Goal: Task Accomplishment & Management: Manage account settings

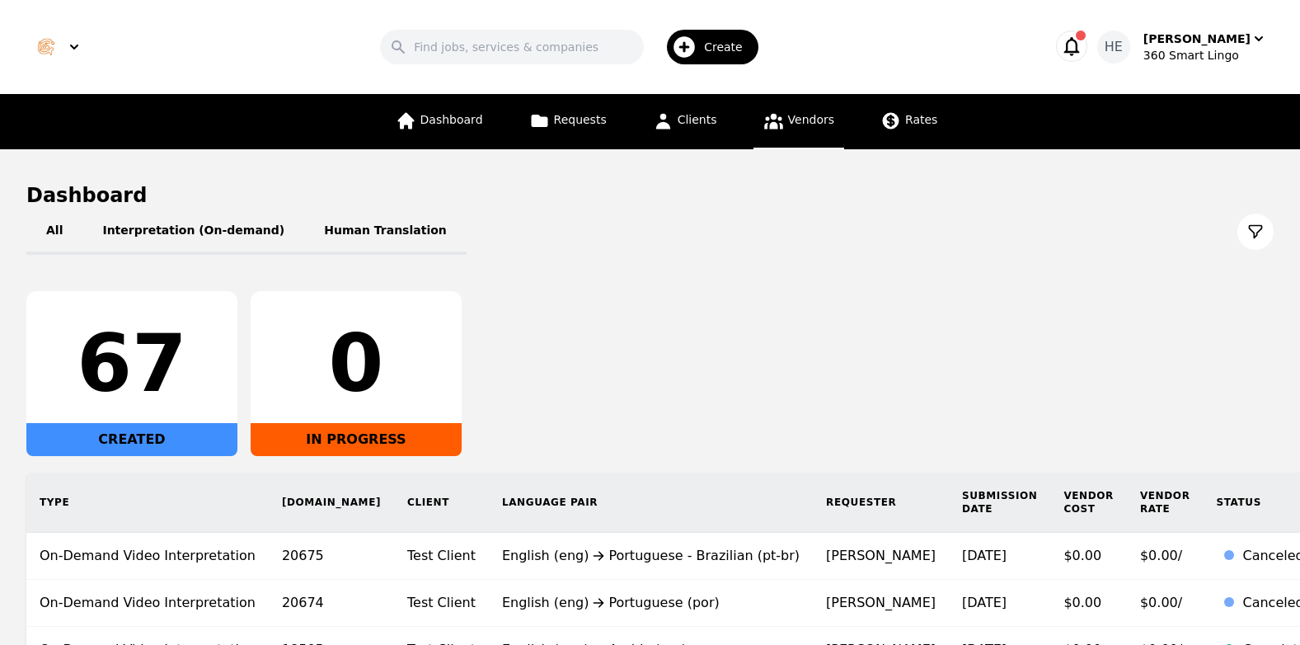
click at [804, 131] on link "Vendors" at bounding box center [798, 121] width 91 height 55
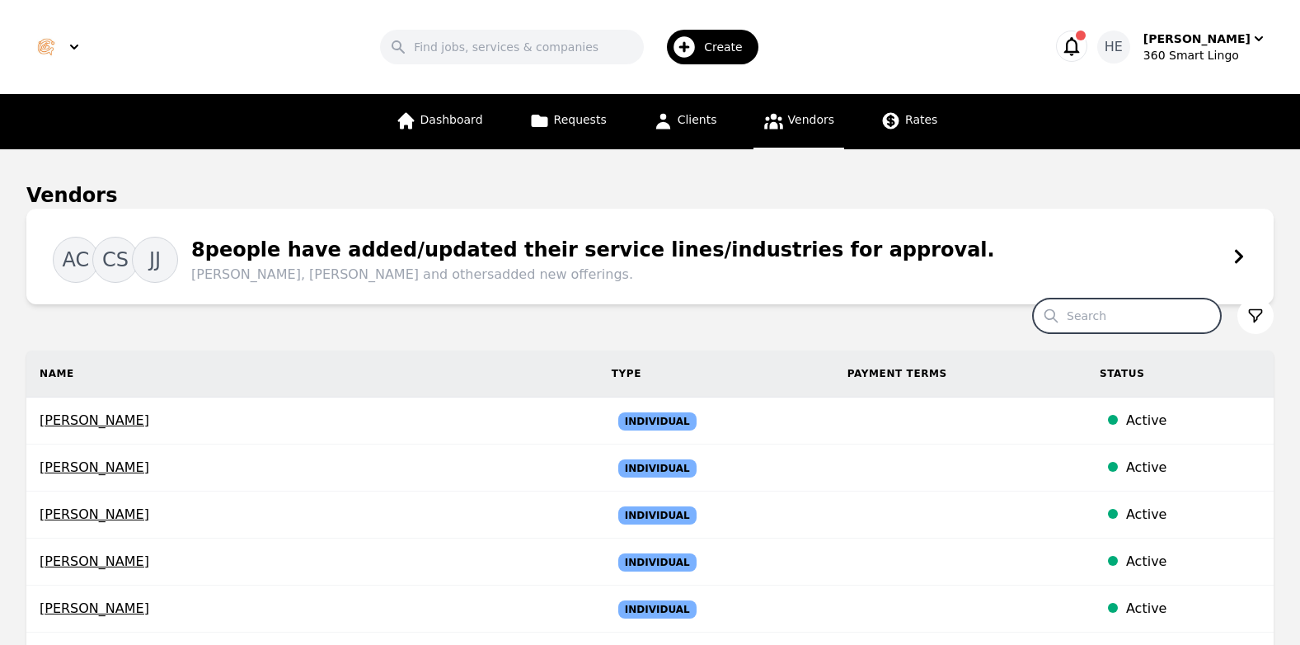
click at [1149, 315] on input "Search" at bounding box center [1127, 315] width 188 height 35
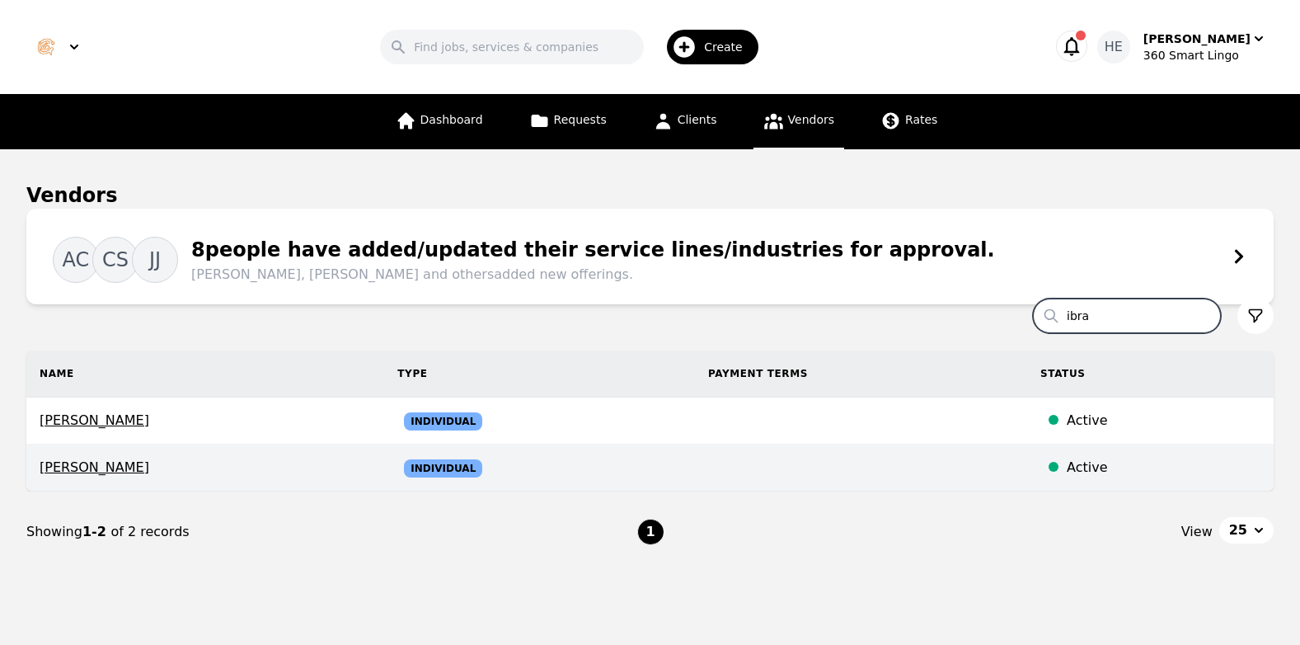
type input "ibra"
click at [471, 466] on span "Individual" at bounding box center [443, 468] width 78 height 18
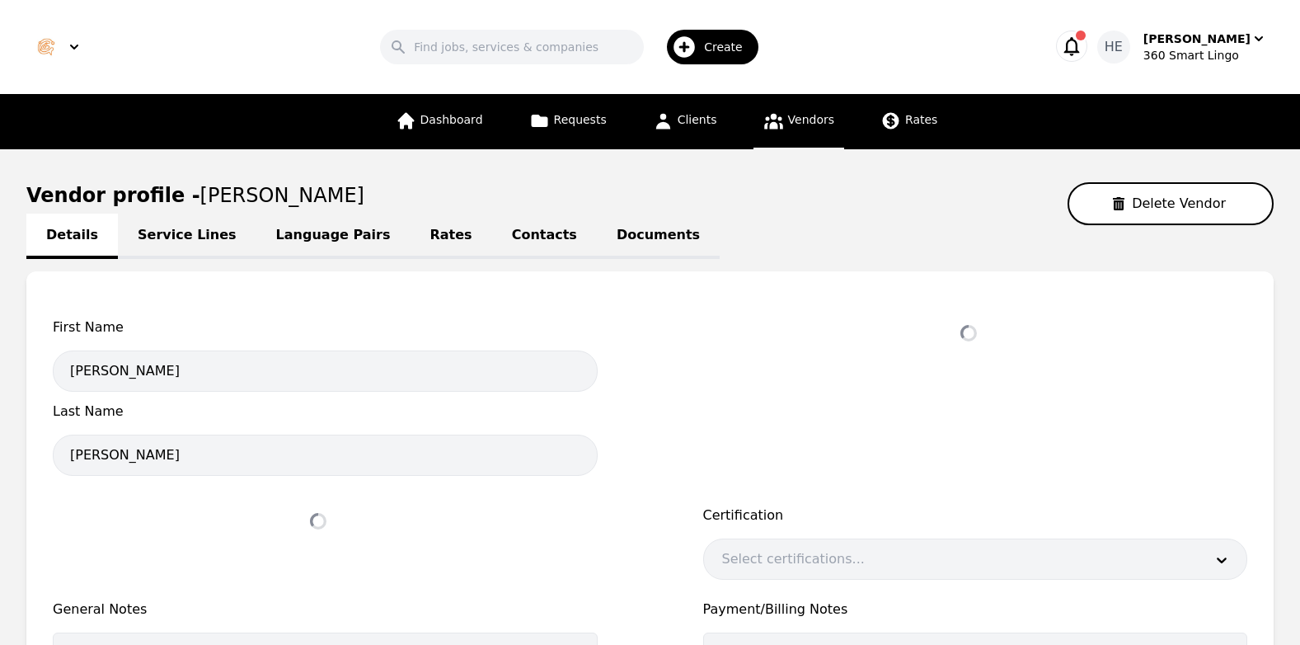
select select "active"
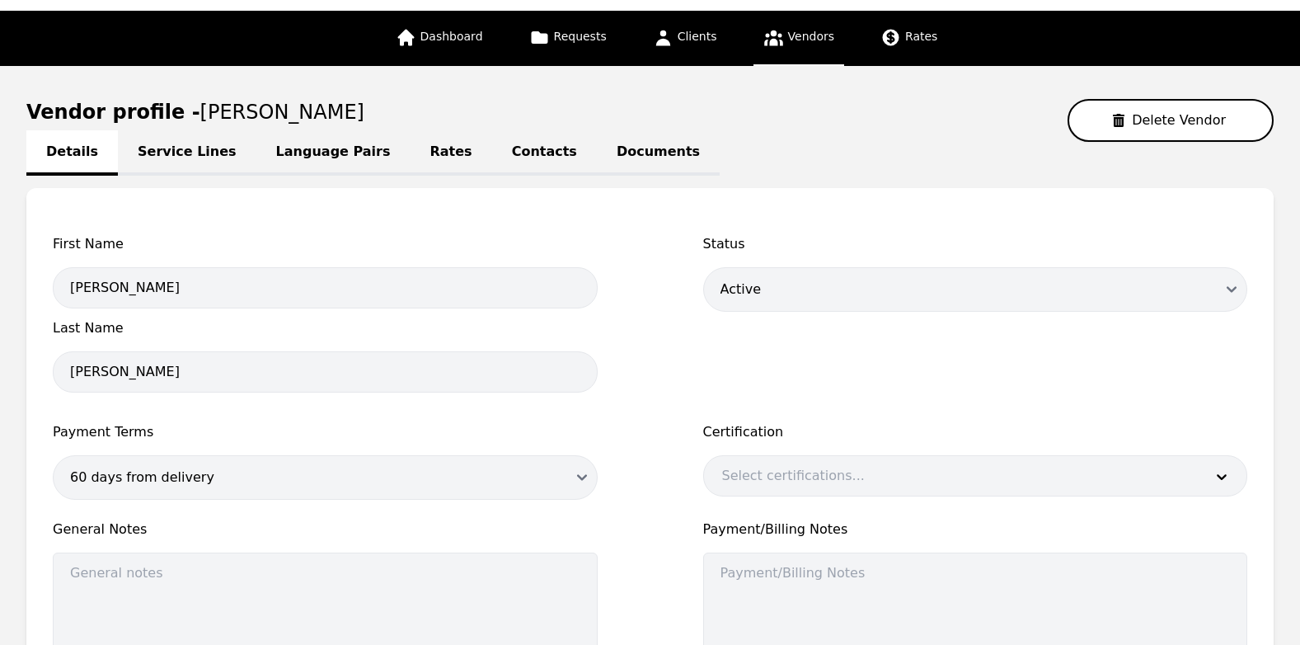
scroll to position [82, 0]
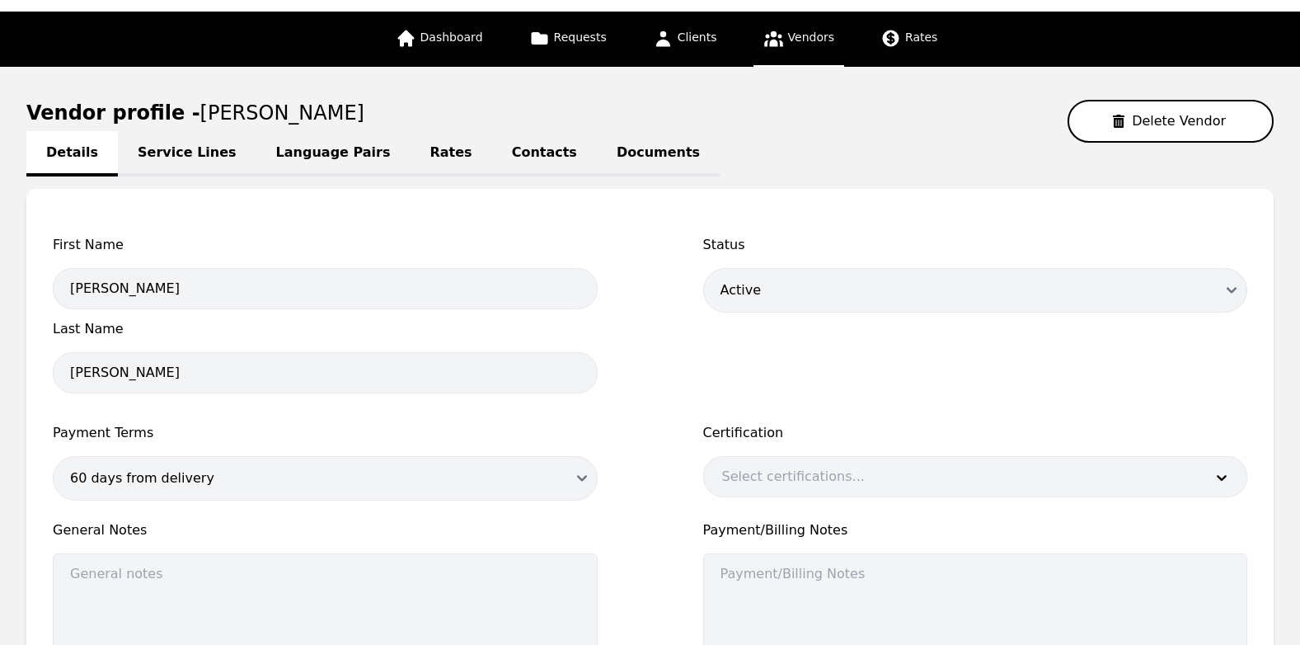
click at [168, 157] on link "Service Lines" at bounding box center [187, 153] width 138 height 45
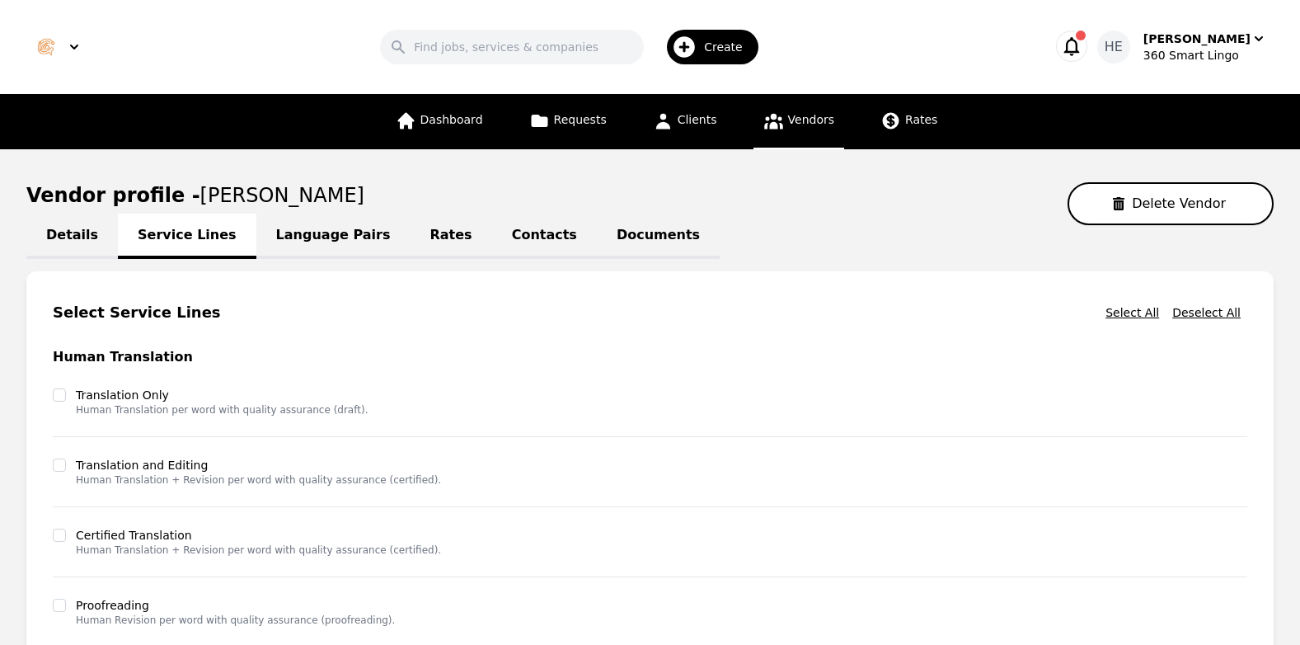
click at [309, 231] on link "Language Pairs" at bounding box center [333, 235] width 154 height 45
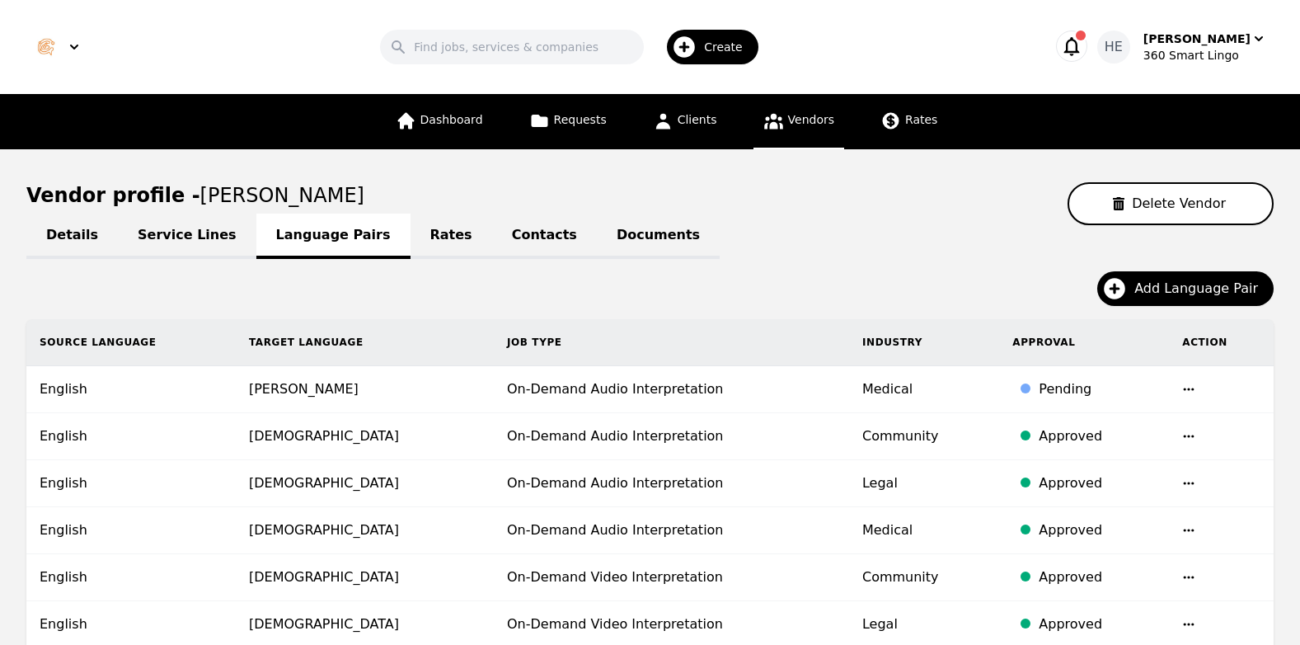
click at [410, 229] on link "Rates" at bounding box center [451, 235] width 82 height 45
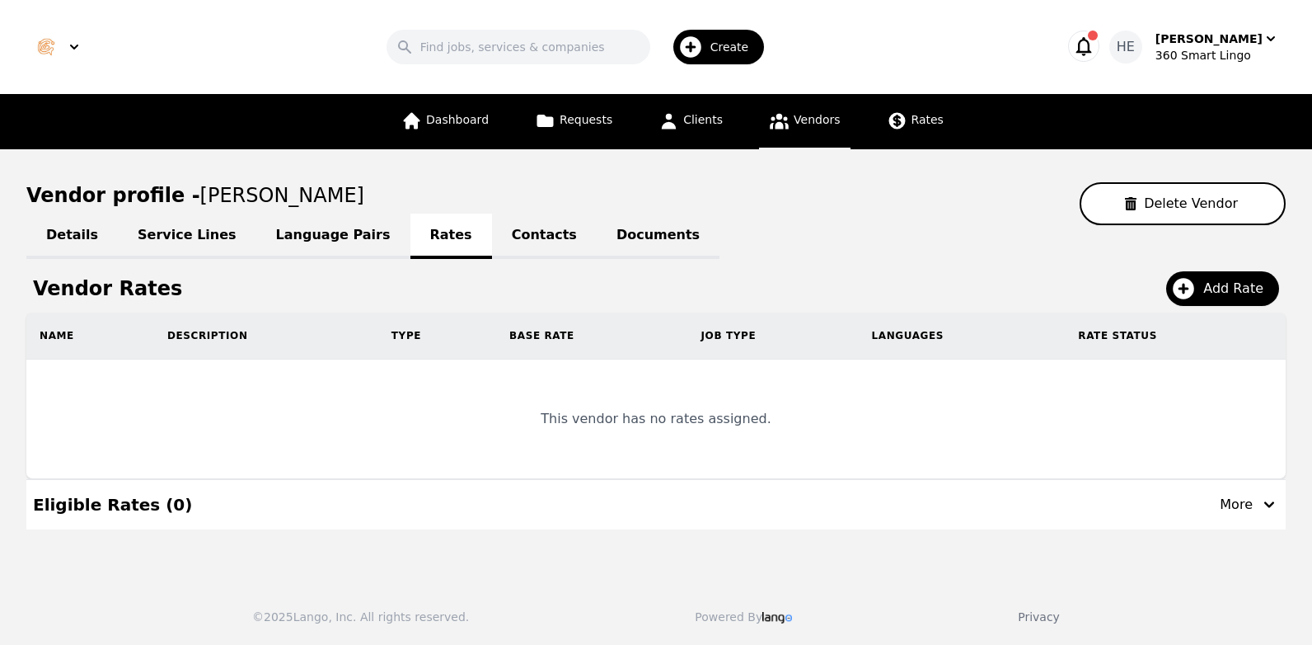
click at [306, 238] on link "Language Pairs" at bounding box center [333, 235] width 154 height 45
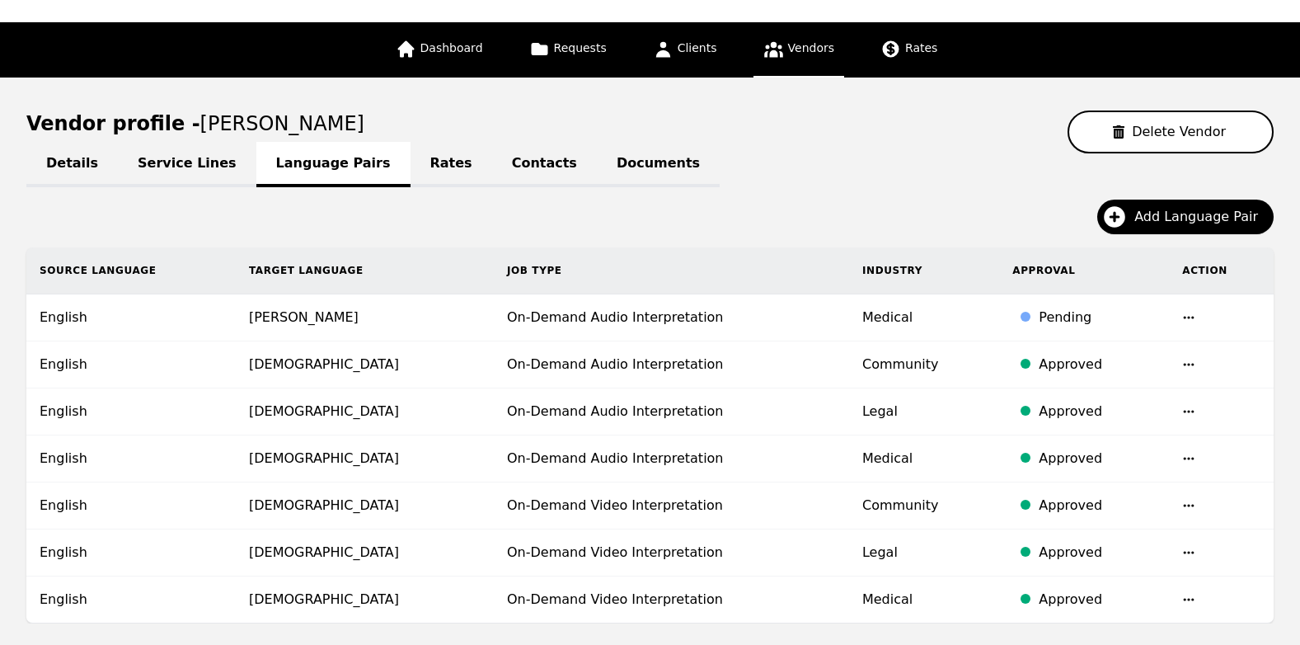
scroll to position [239, 0]
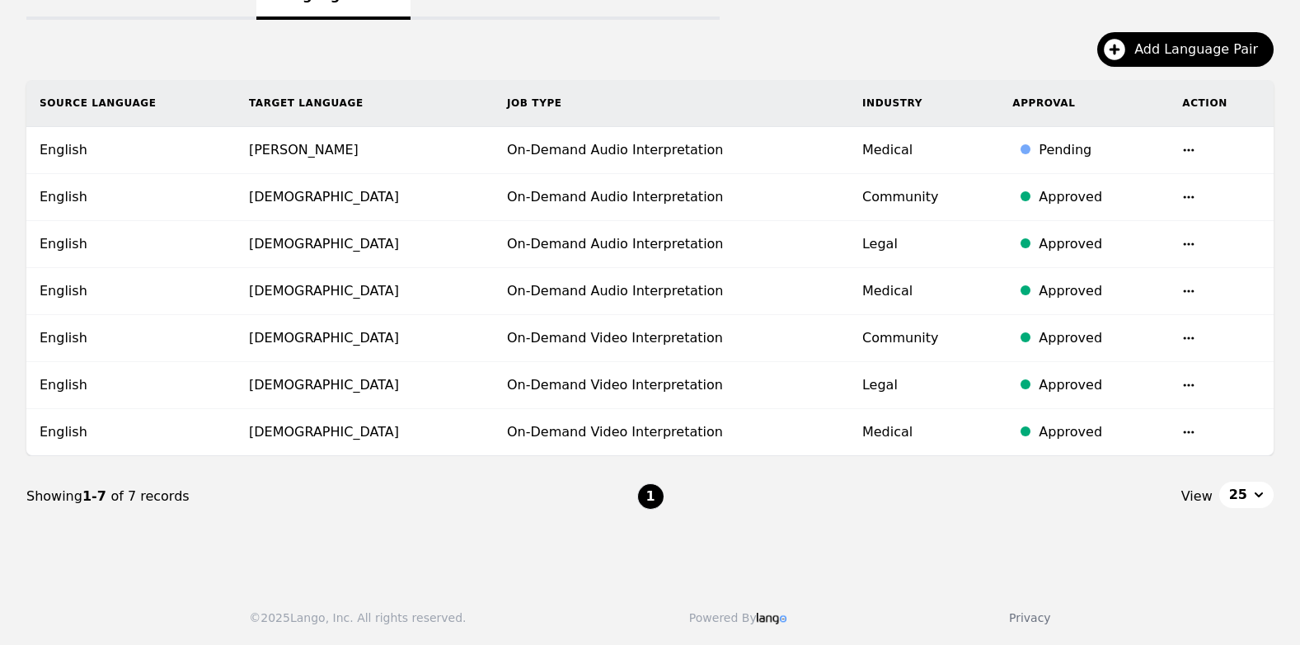
click at [1184, 149] on icon "button" at bounding box center [1189, 149] width 11 height 2
click at [1134, 194] on button "Delete" at bounding box center [1138, 192] width 68 height 30
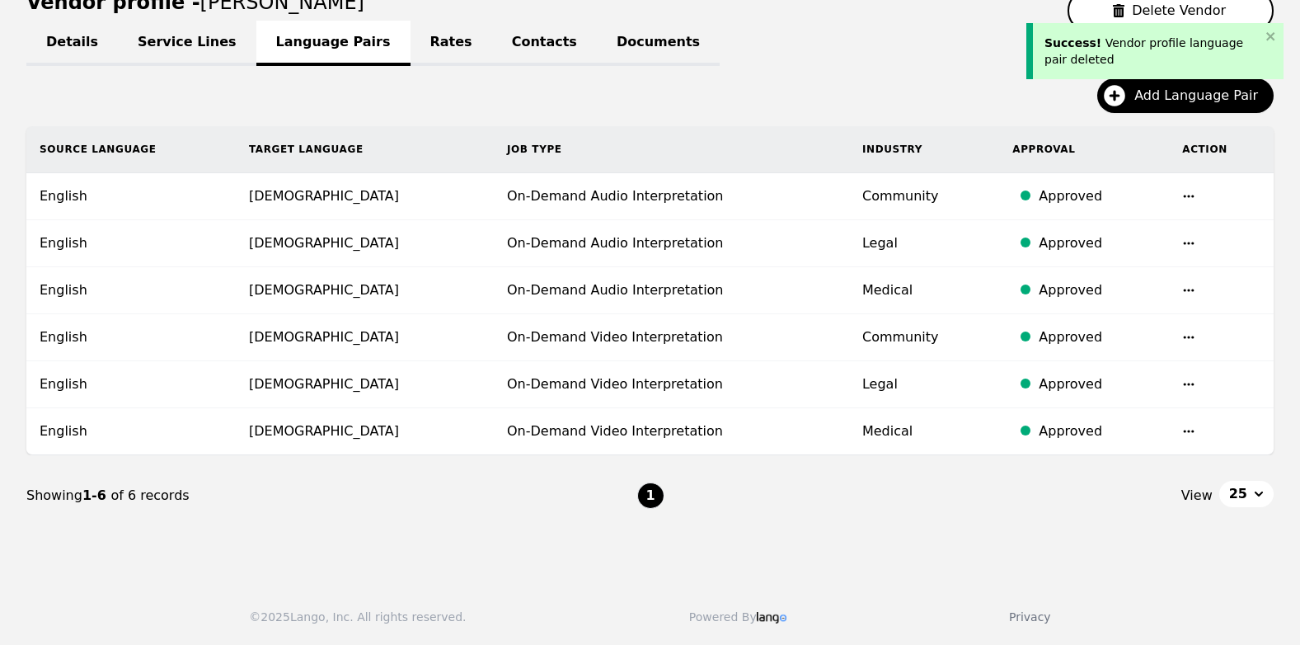
scroll to position [192, 0]
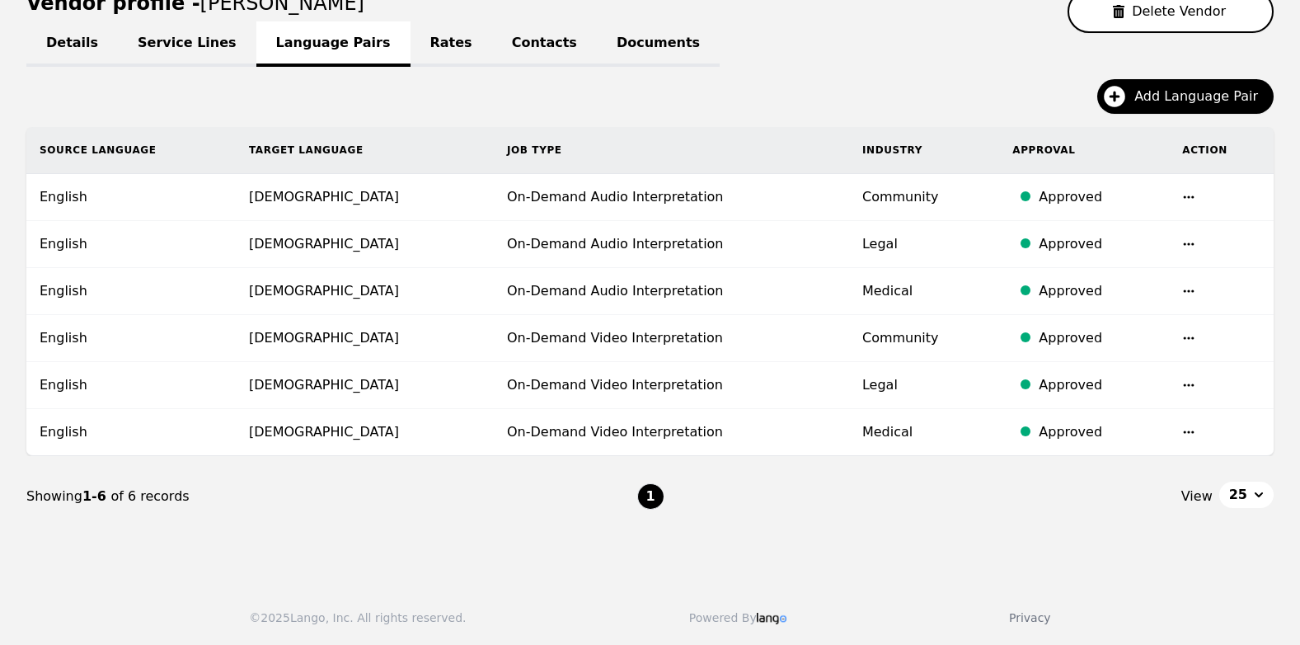
click at [410, 43] on link "Rates" at bounding box center [451, 43] width 82 height 45
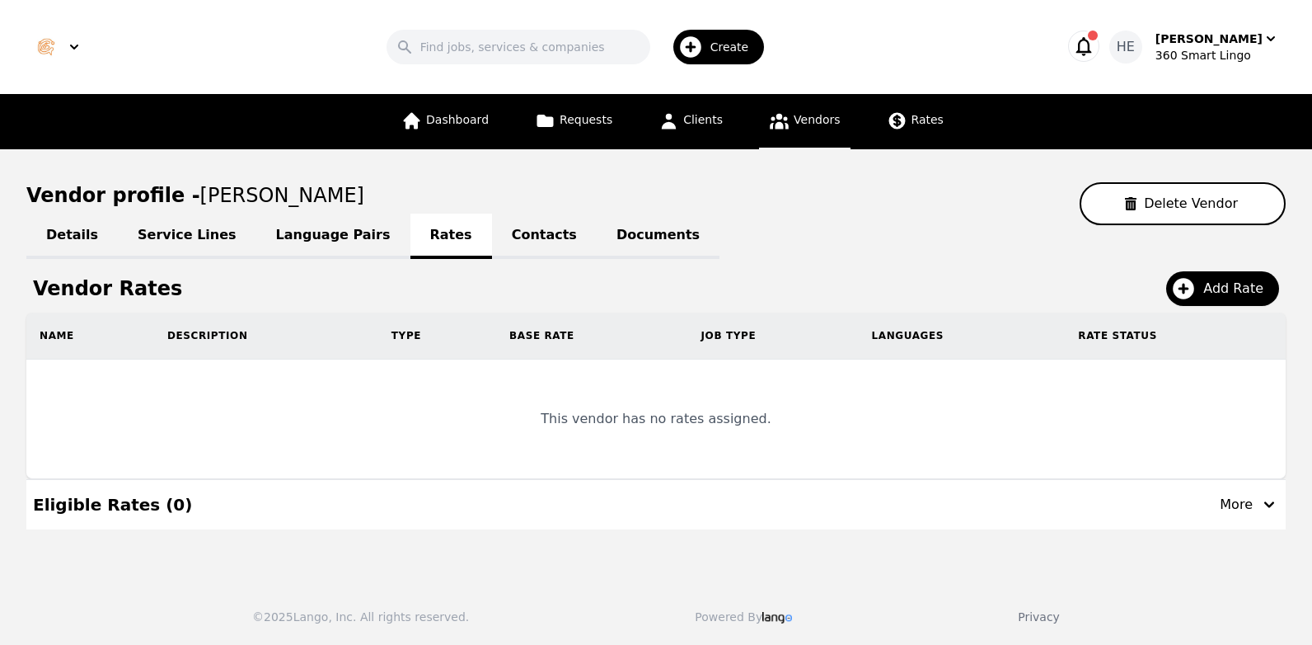
click at [492, 232] on link "Contacts" at bounding box center [544, 235] width 105 height 45
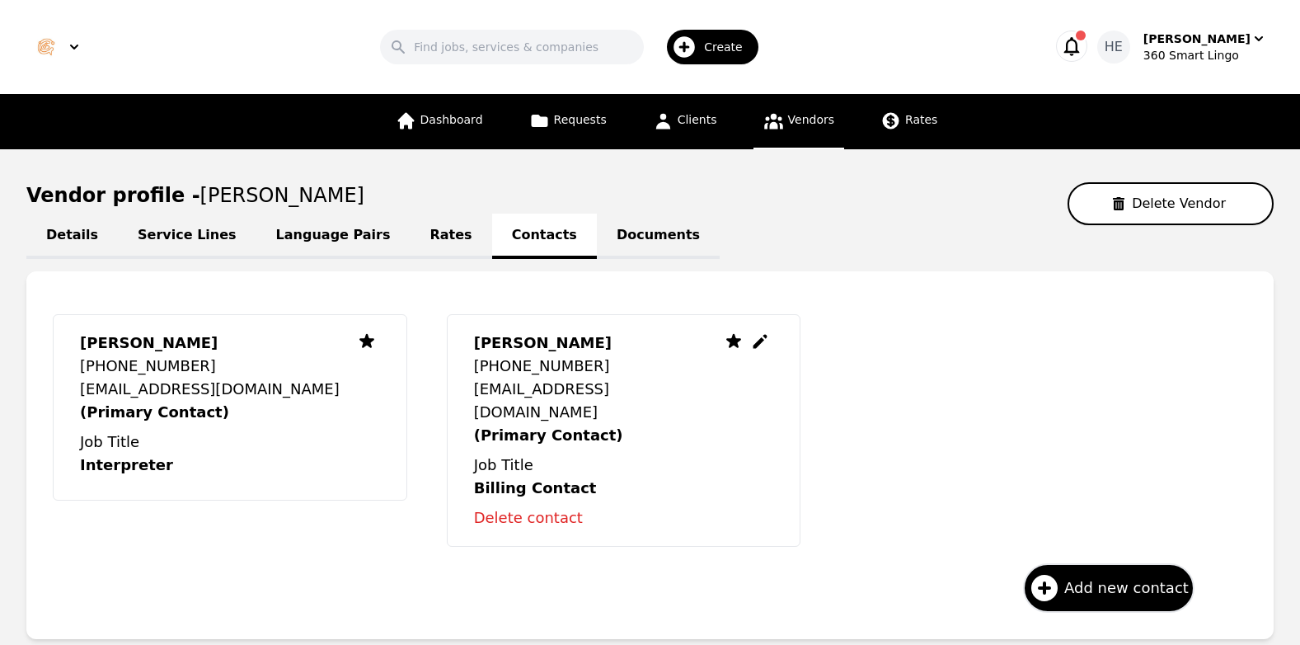
click at [527, 506] on p "Delete contact" at bounding box center [597, 517] width 247 height 23
click at [532, 506] on p "Delete contact" at bounding box center [597, 517] width 247 height 23
click at [678, 476] on h1 "Billing Contact" at bounding box center [597, 487] width 247 height 23
click at [757, 342] on icon at bounding box center [760, 341] width 20 height 20
select select "KE"
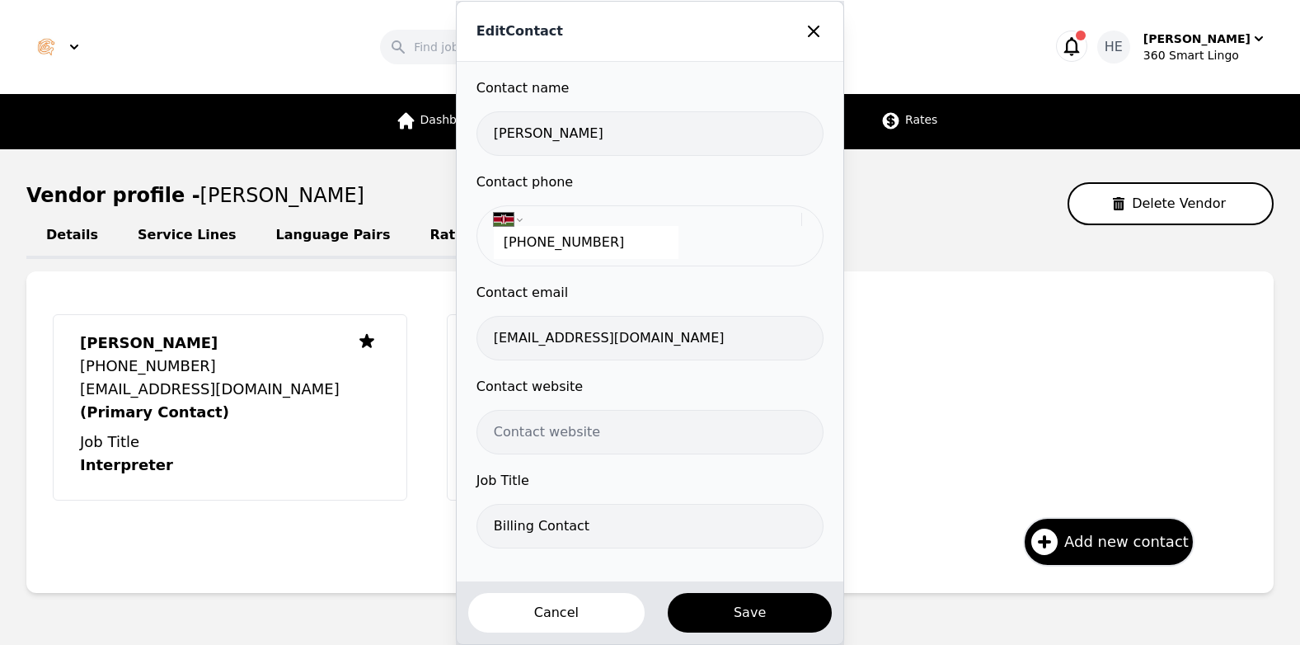
click at [804, 29] on icon at bounding box center [814, 31] width 20 height 20
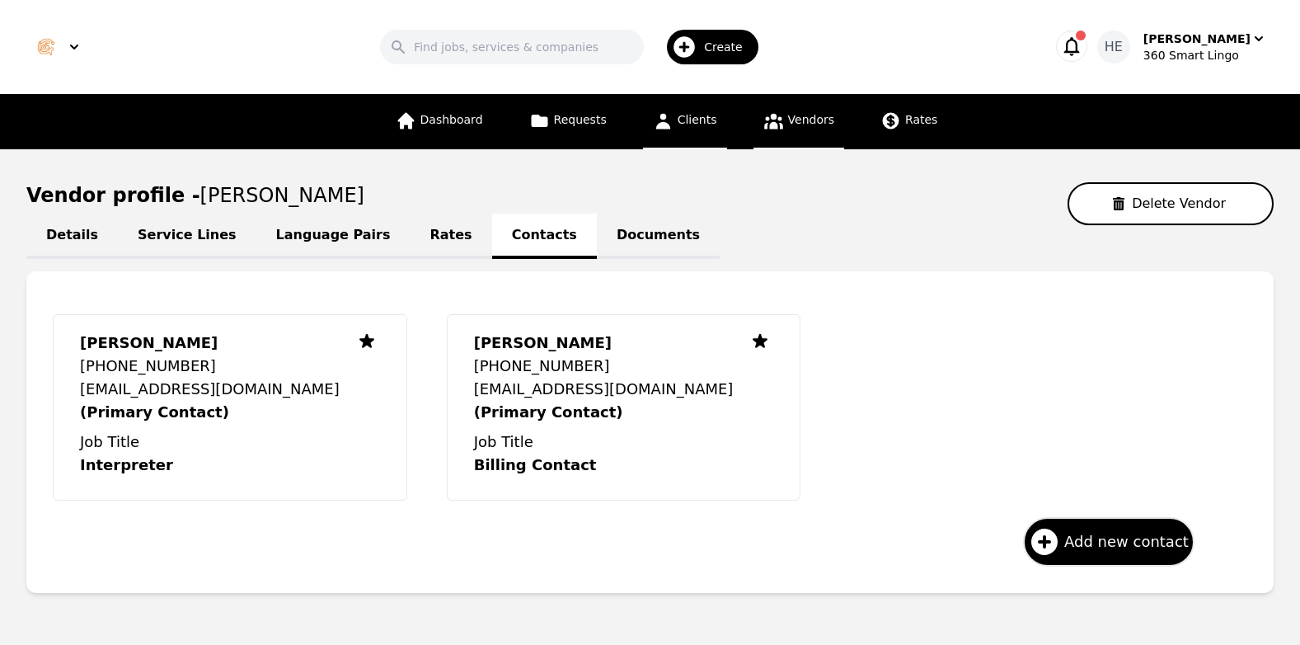
click at [702, 123] on span "Clients" at bounding box center [697, 119] width 40 height 13
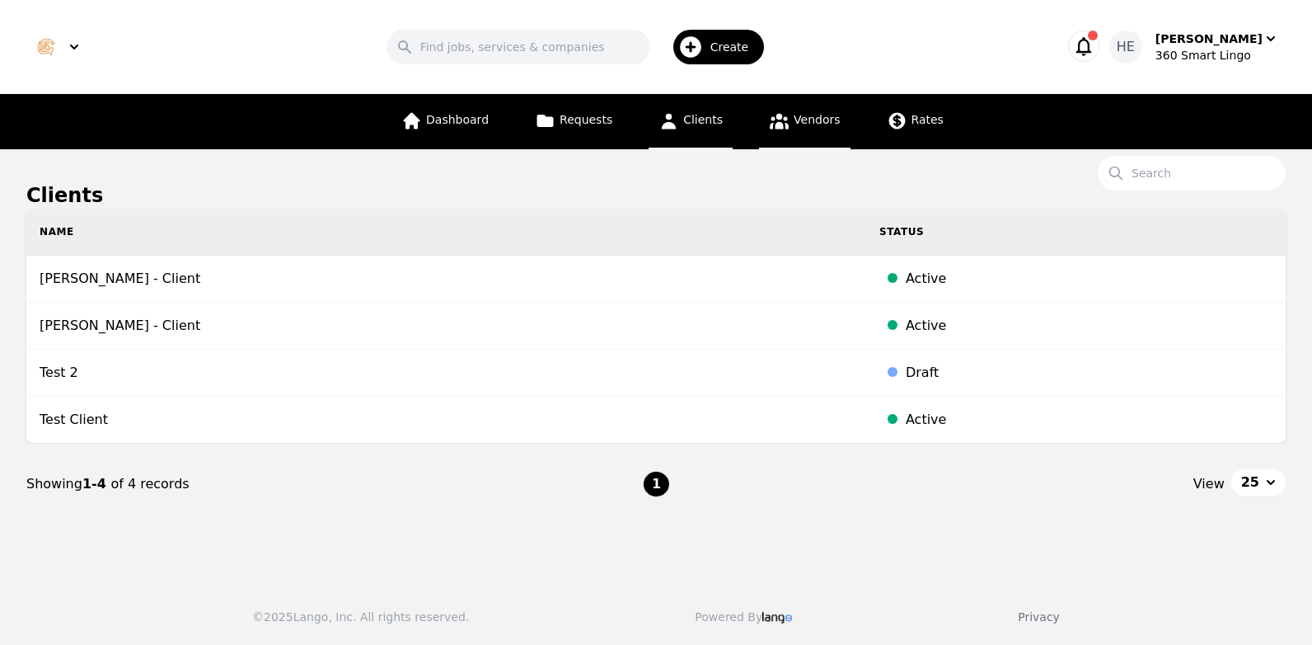
click at [808, 120] on span "Vendors" at bounding box center [817, 119] width 46 height 13
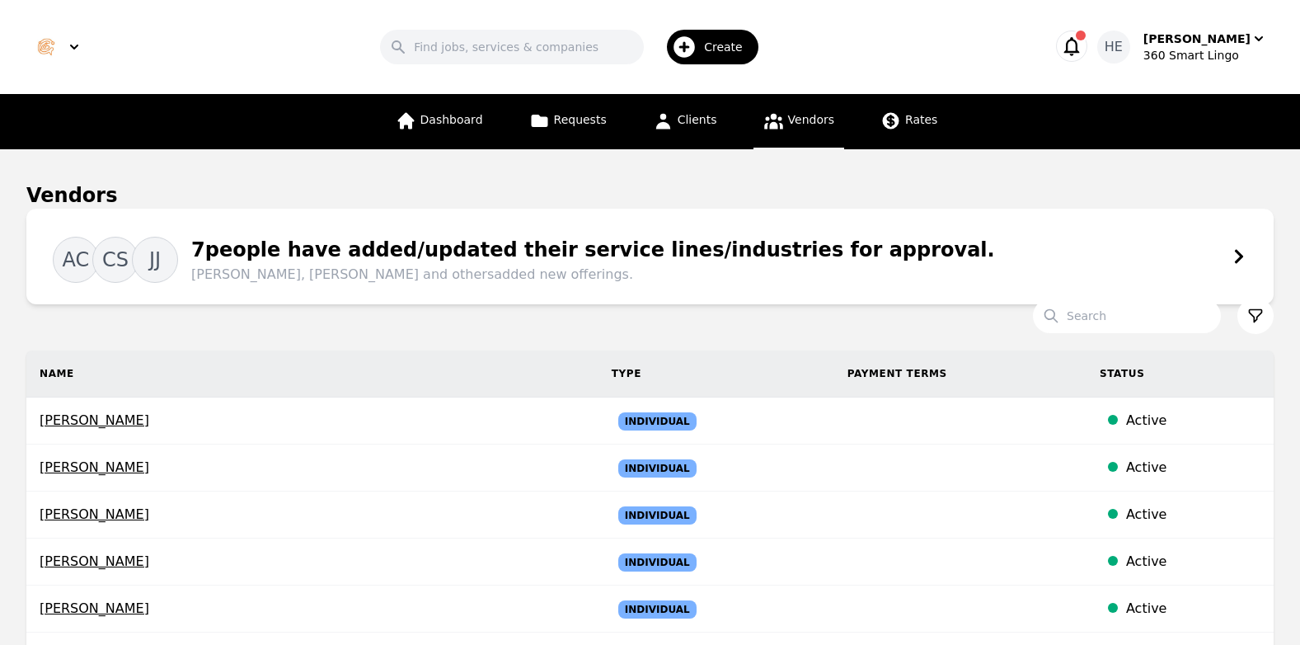
click at [463, 248] on div "7 people have added/updated their service lines/industries for approval. Amina …" at bounding box center [586, 259] width 817 height 49
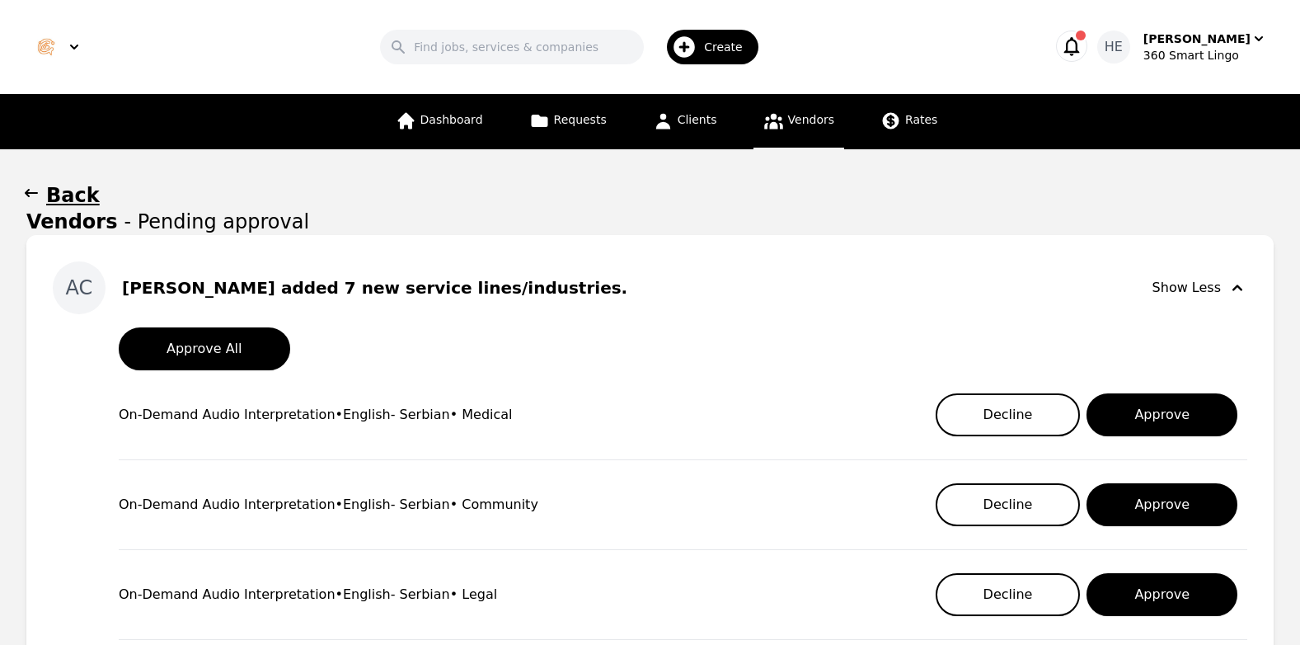
click at [801, 120] on span "Vendors" at bounding box center [811, 119] width 46 height 13
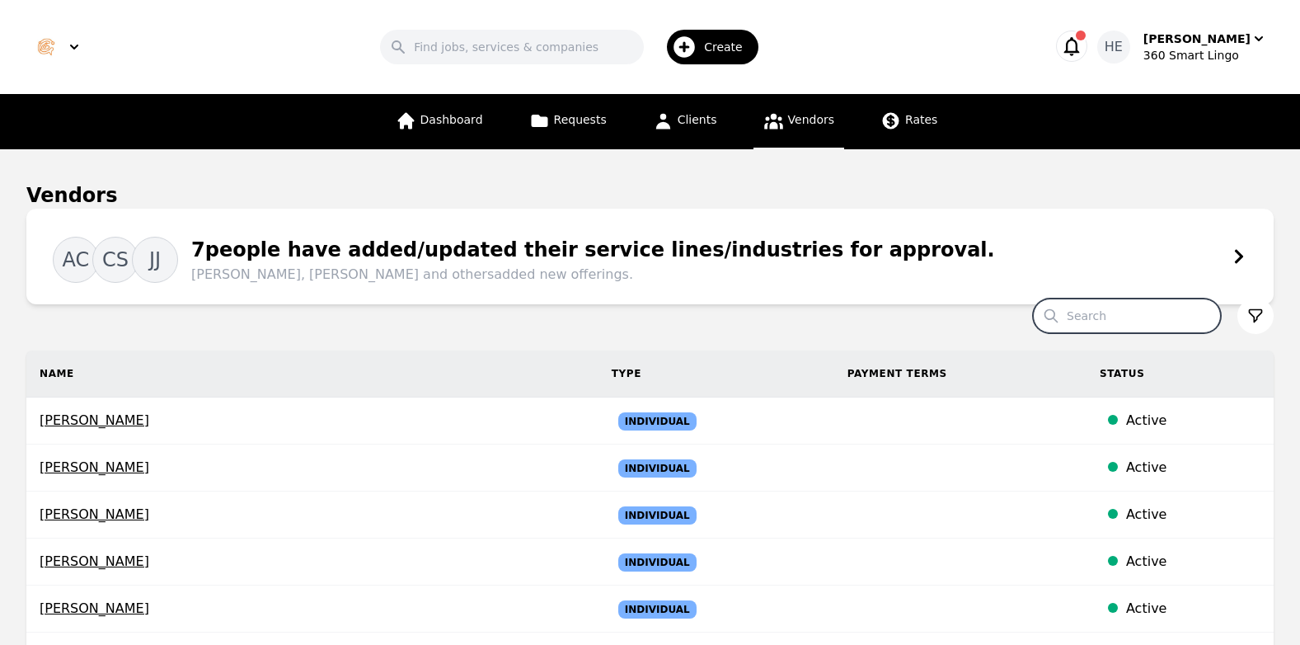
click at [1110, 310] on input "Search" at bounding box center [1127, 315] width 188 height 35
type input "ibra"
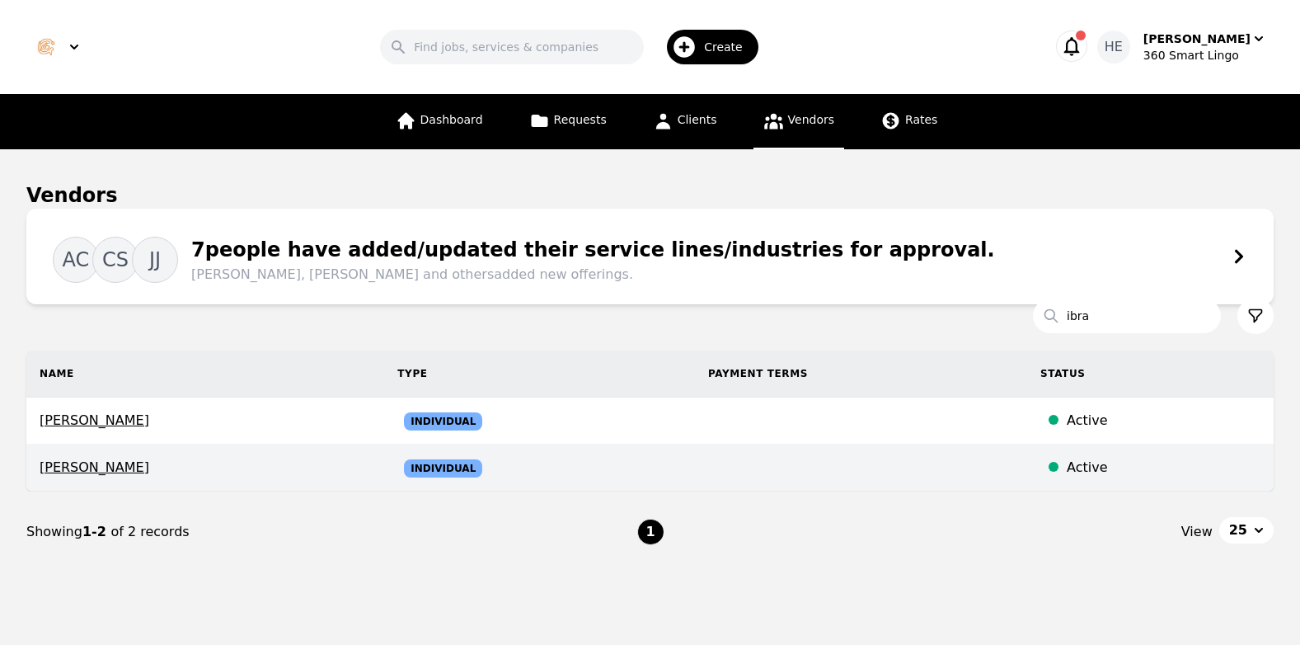
click at [98, 467] on span "Ibrahim Mohamed" at bounding box center [205, 467] width 331 height 20
select select "active"
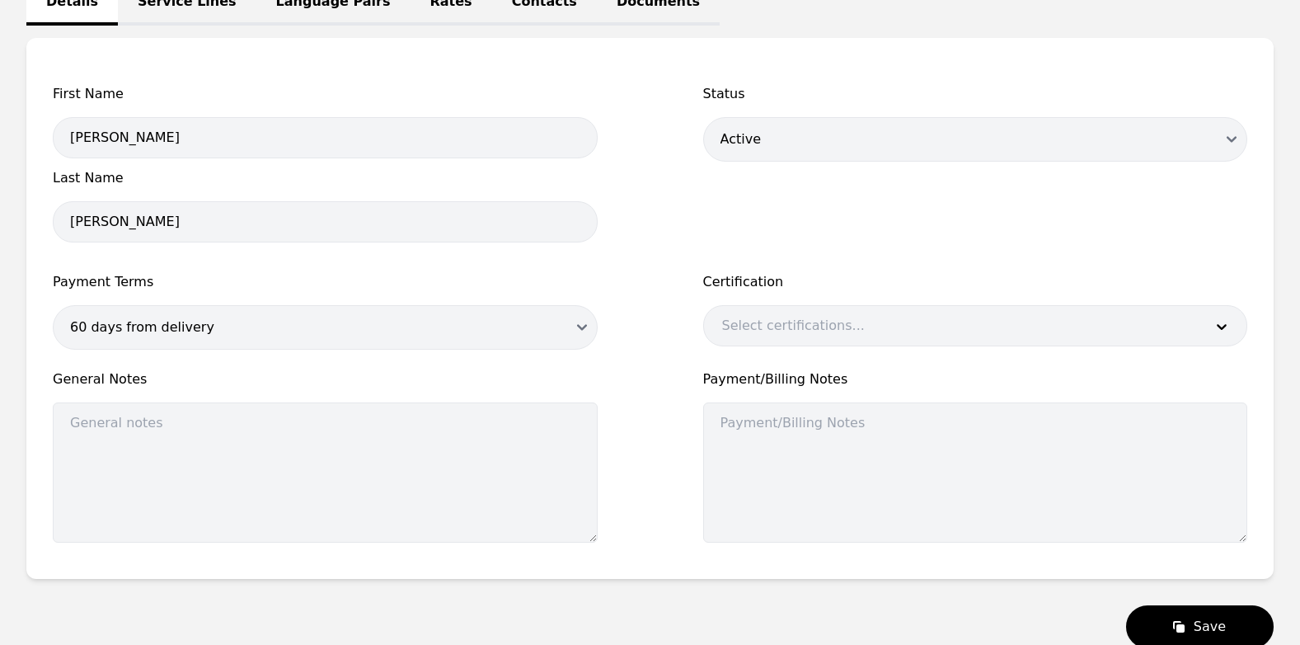
scroll to position [345, 0]
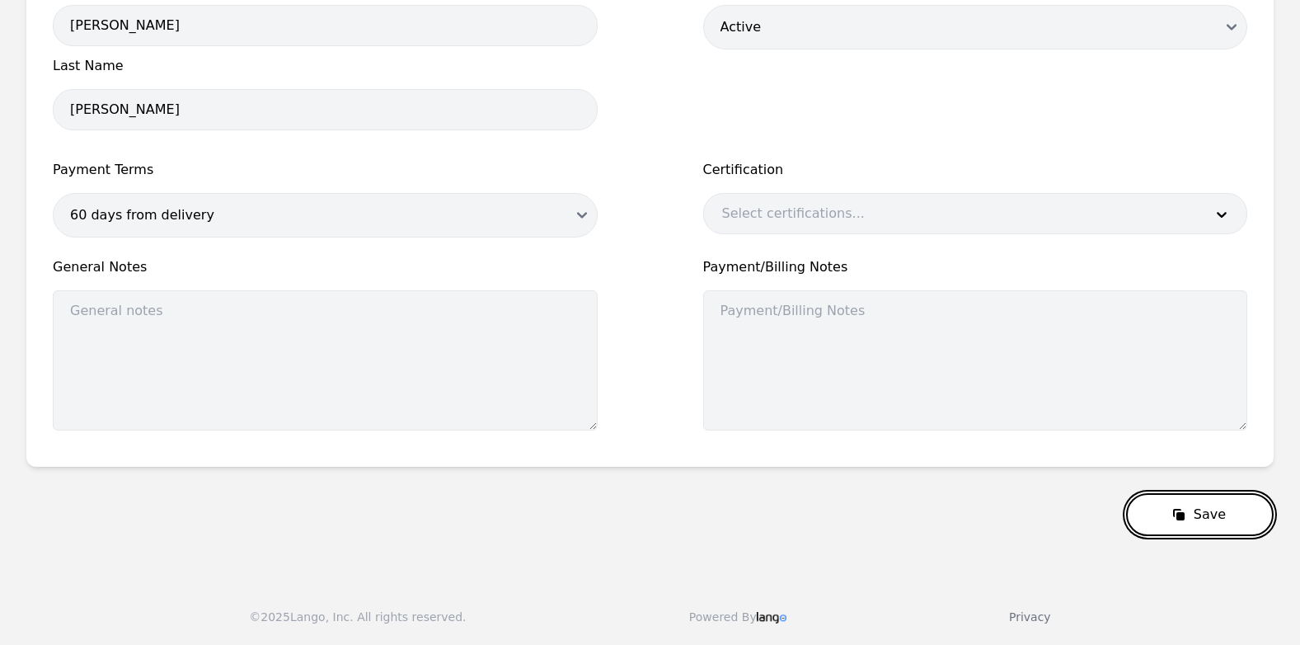
click at [1214, 518] on button "Save" at bounding box center [1200, 514] width 148 height 43
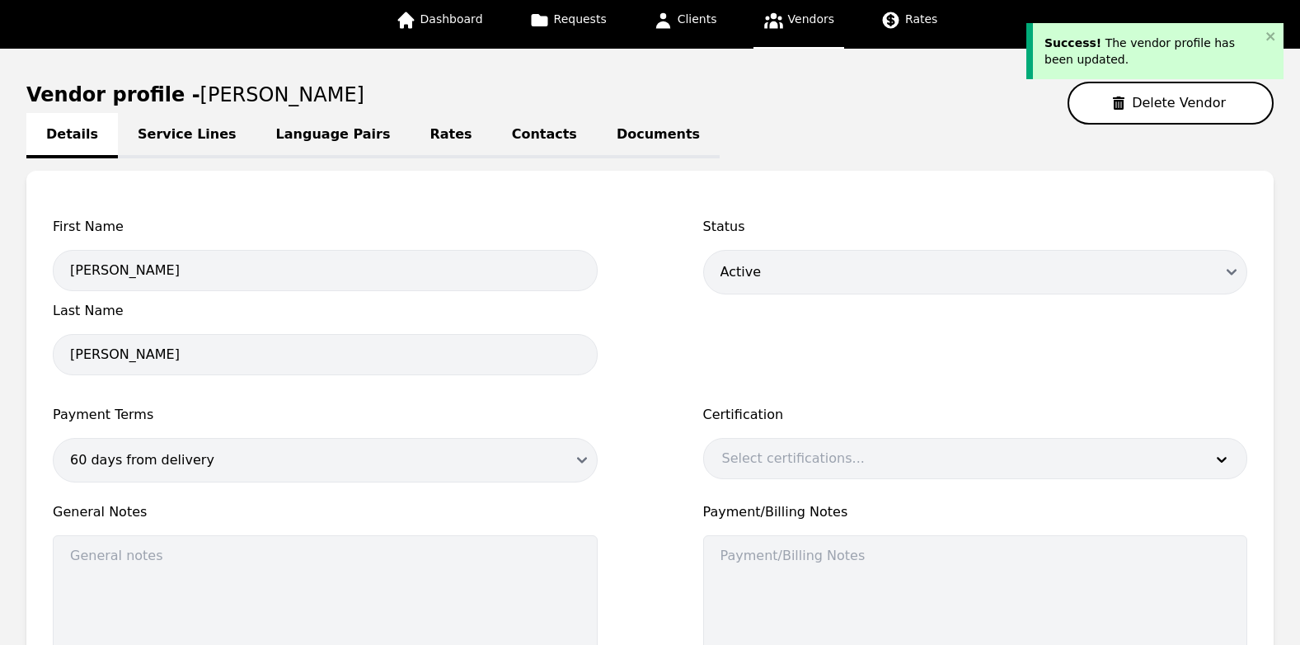
scroll to position [98, 0]
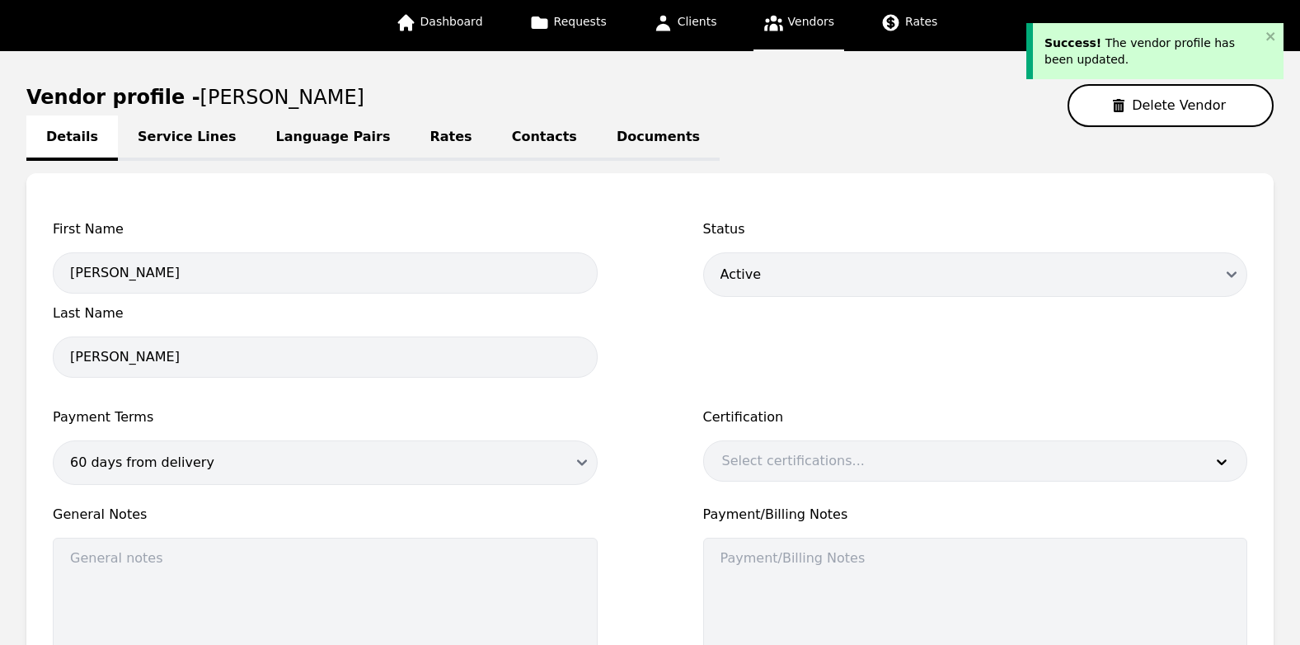
click at [175, 138] on link "Service Lines" at bounding box center [187, 137] width 138 height 45
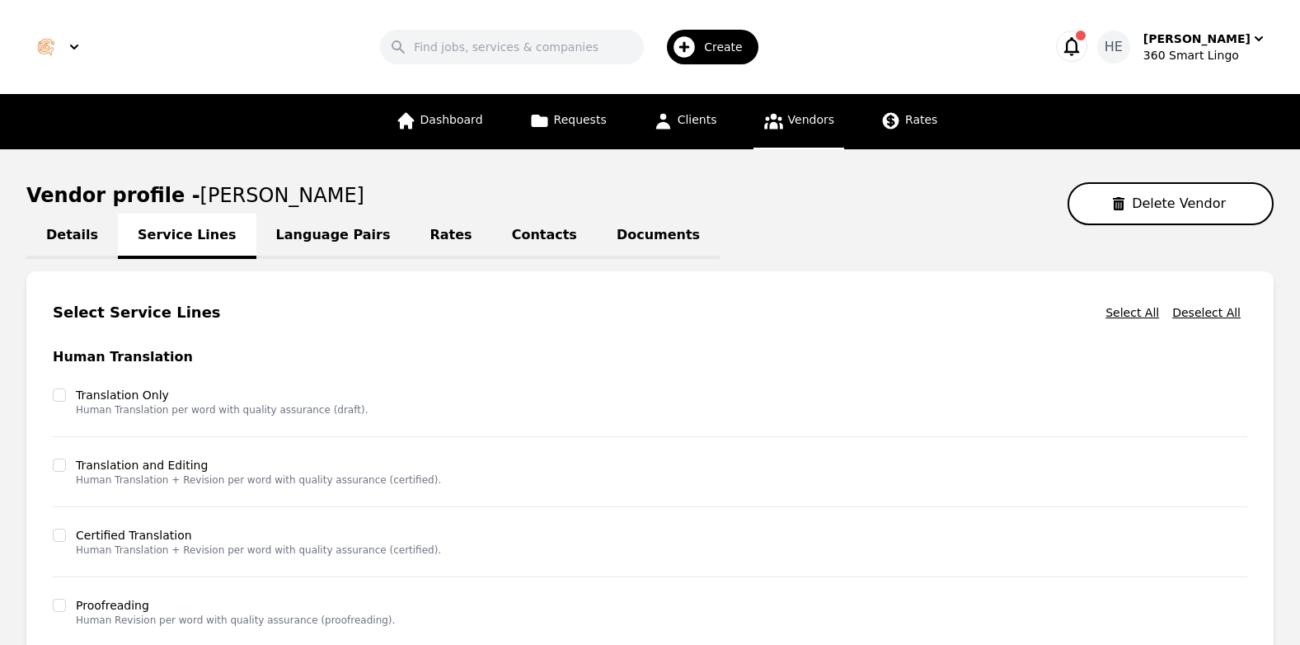
drag, startPoint x: 326, startPoint y: 235, endPoint x: 381, endPoint y: 237, distance: 54.4
click at [327, 235] on link "Language Pairs" at bounding box center [333, 235] width 154 height 45
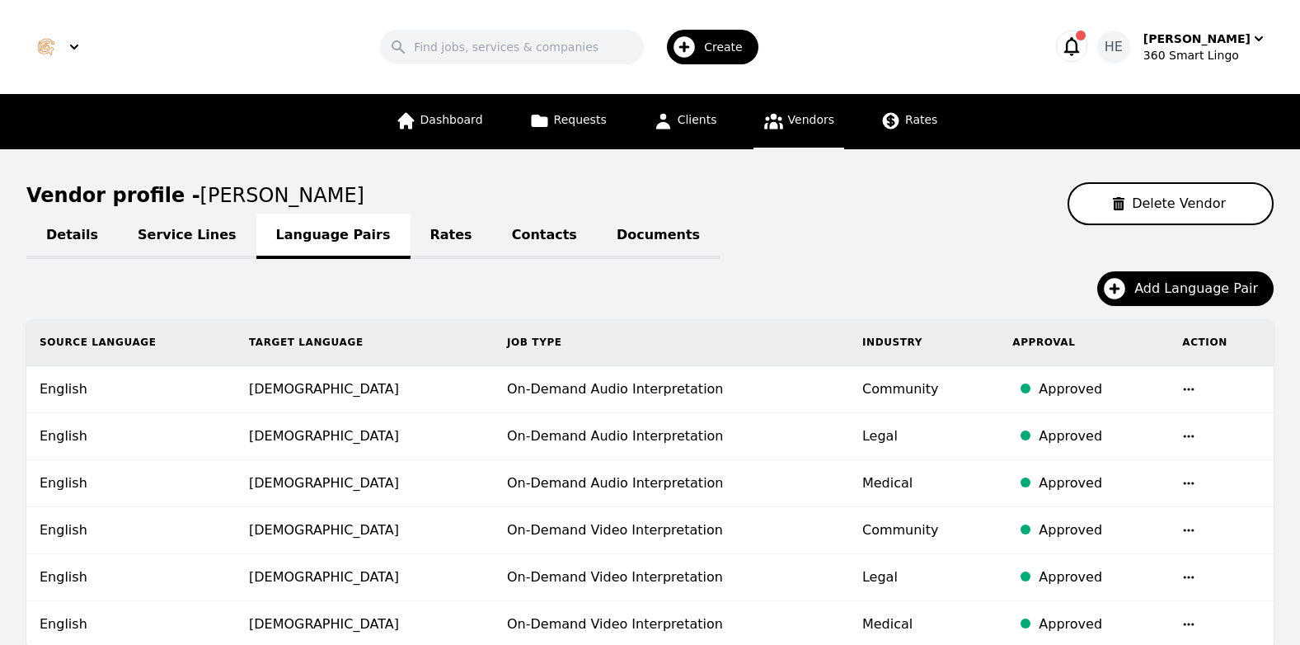
click at [410, 232] on link "Rates" at bounding box center [451, 235] width 82 height 45
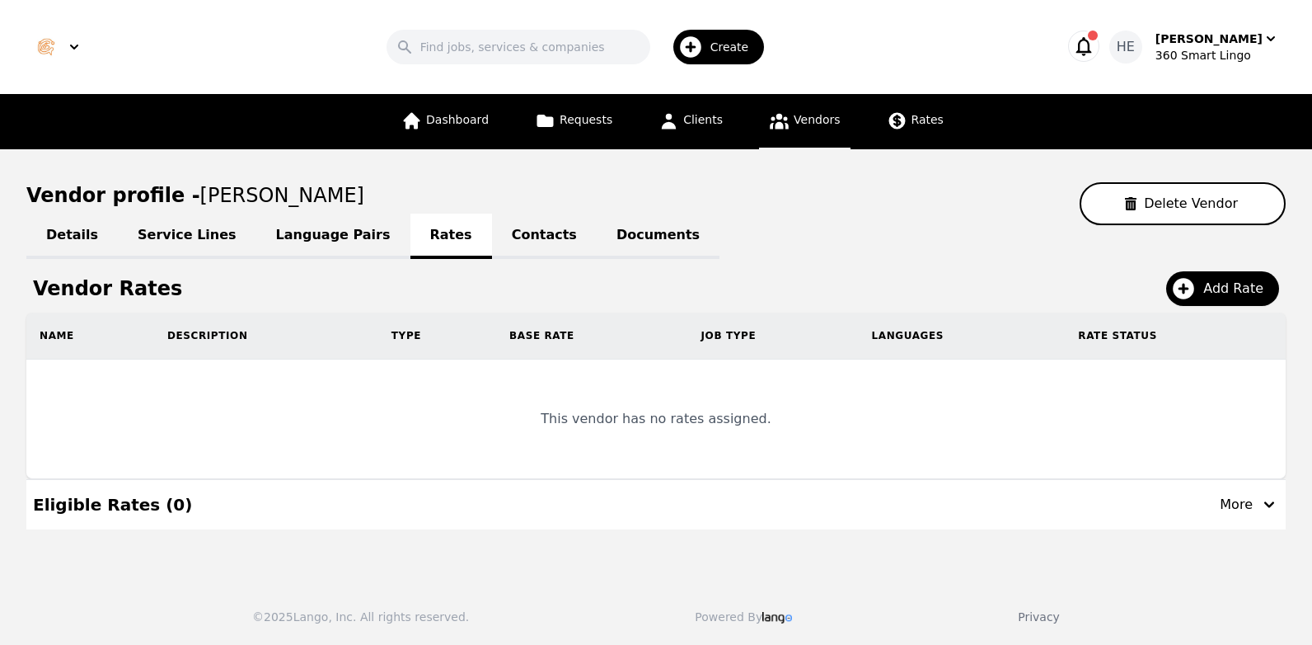
click at [495, 234] on link "Contacts" at bounding box center [544, 235] width 105 height 45
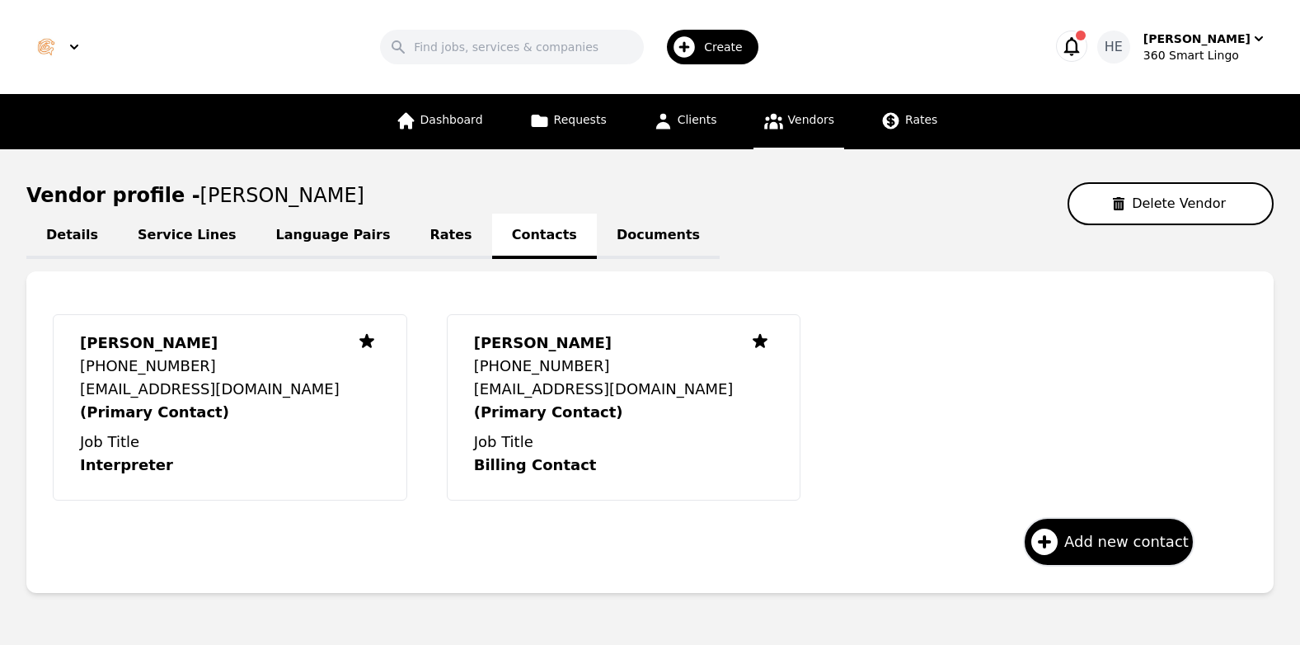
click at [597, 234] on link "Documents" at bounding box center [658, 235] width 123 height 45
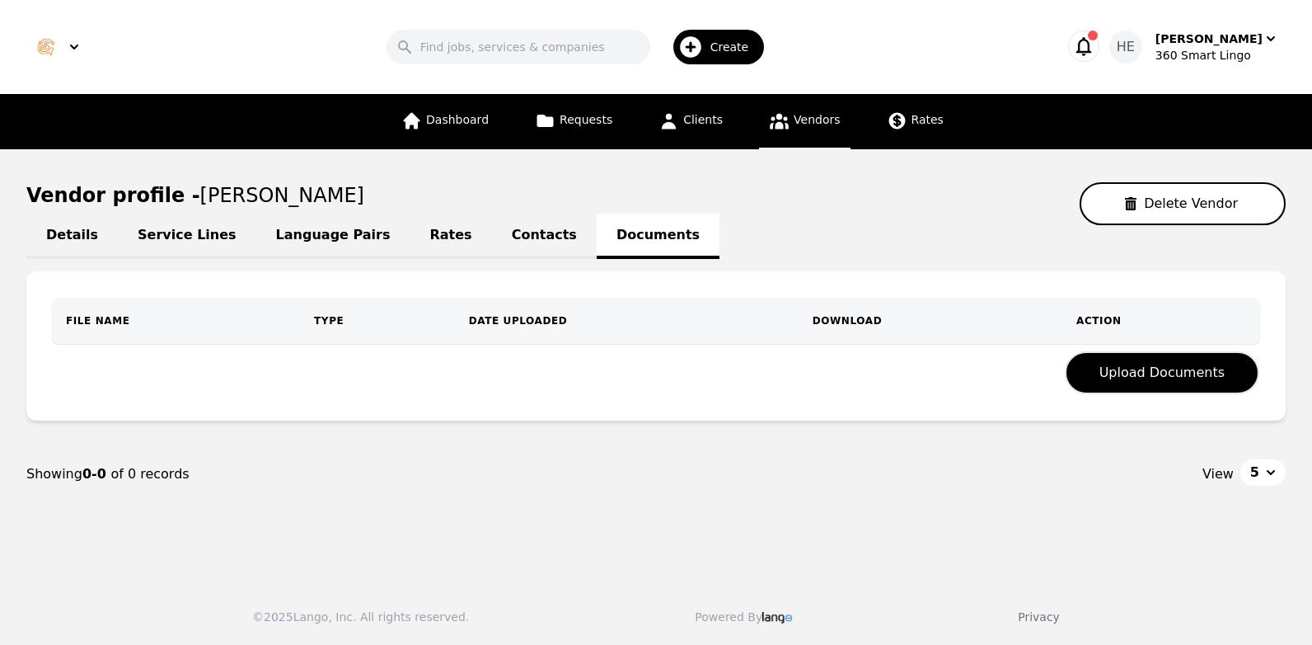
click at [492, 232] on link "Contacts" at bounding box center [544, 235] width 105 height 45
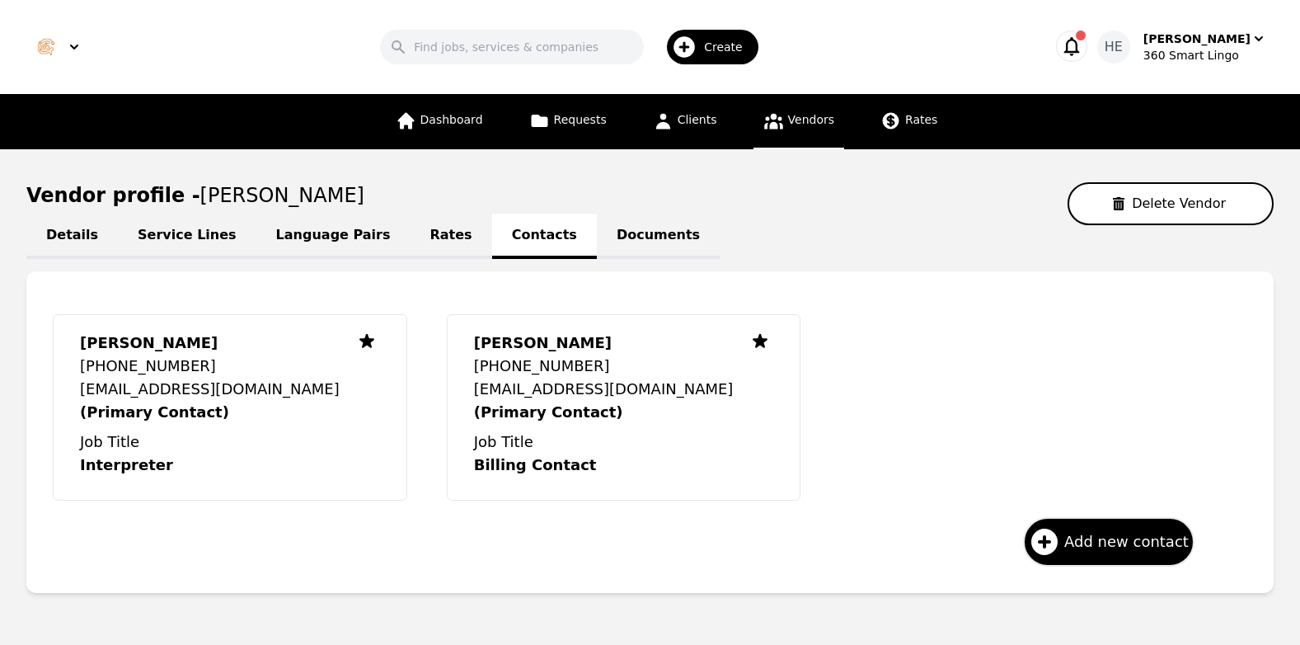
click at [410, 233] on link "Rates" at bounding box center [451, 235] width 82 height 45
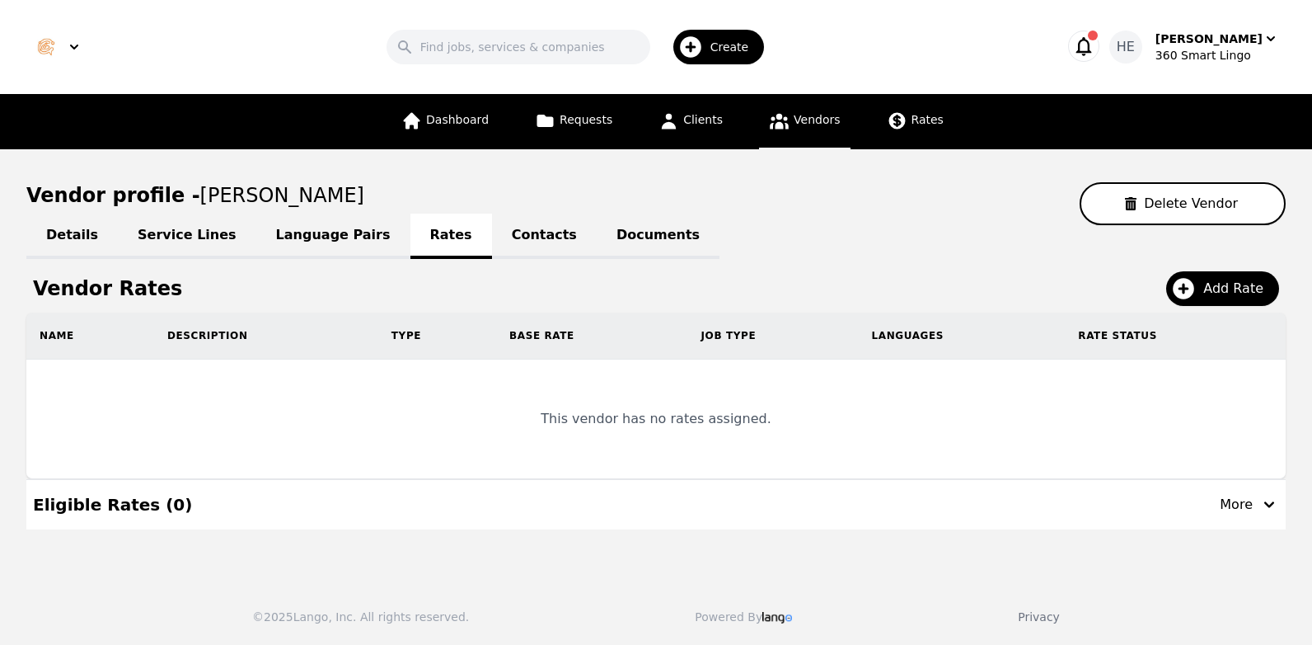
click at [57, 237] on link "Details" at bounding box center [71, 235] width 91 height 45
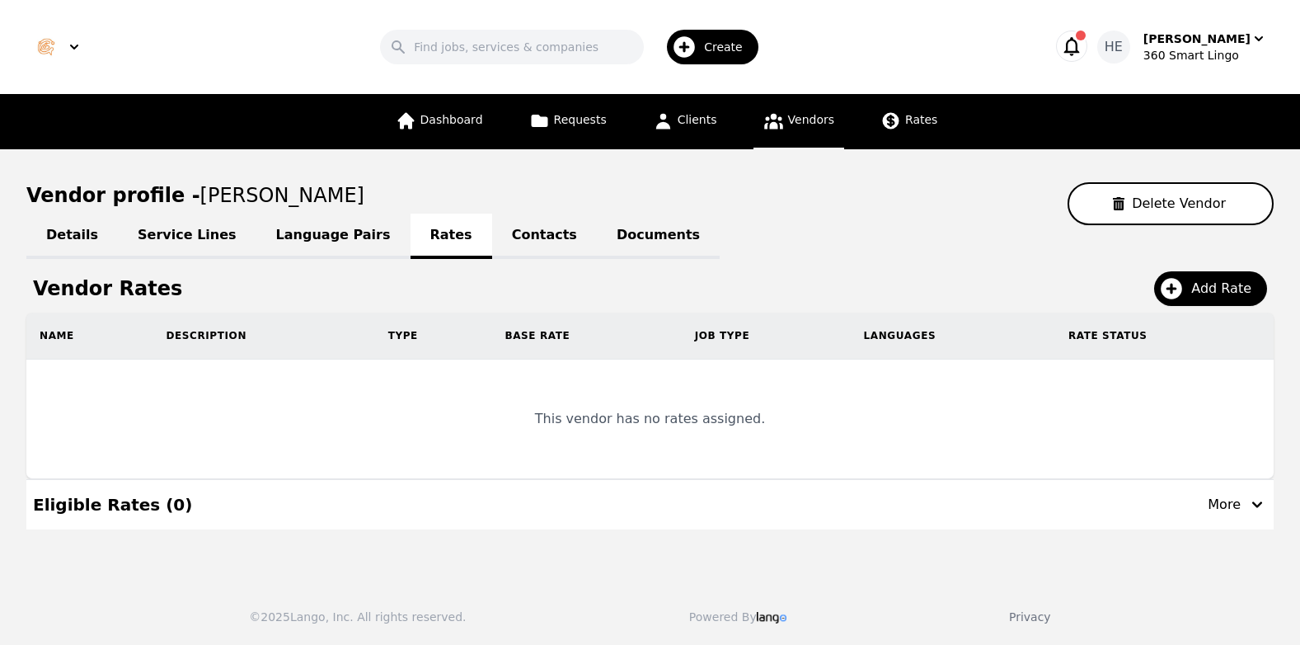
select select "active"
